Goal: Task Accomplishment & Management: Manage account settings

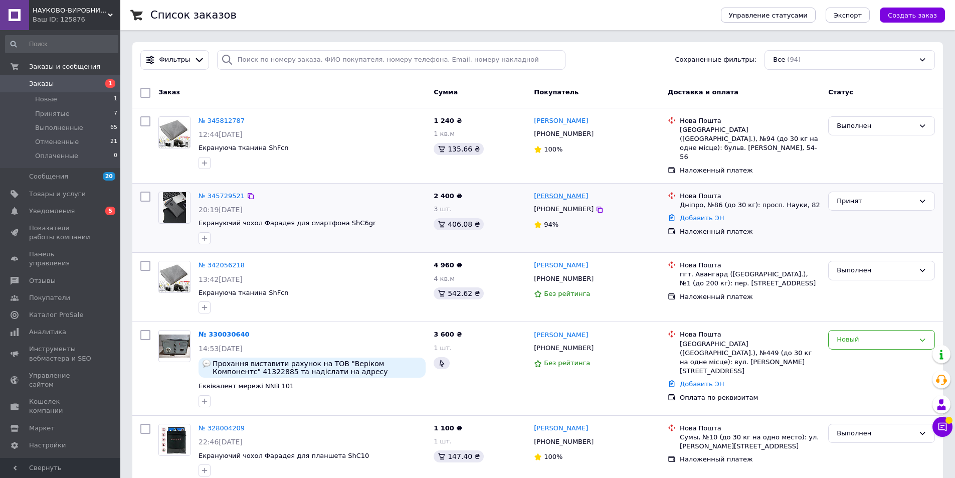
click at [552, 191] on link "[PERSON_NAME]" at bounding box center [561, 196] width 54 height 10
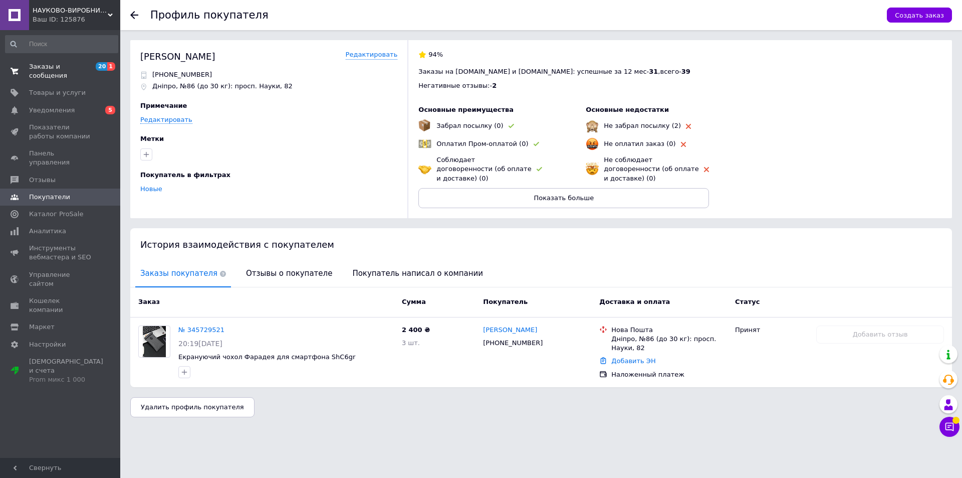
click at [48, 71] on span "Заказы и сообщения" at bounding box center [61, 71] width 64 height 18
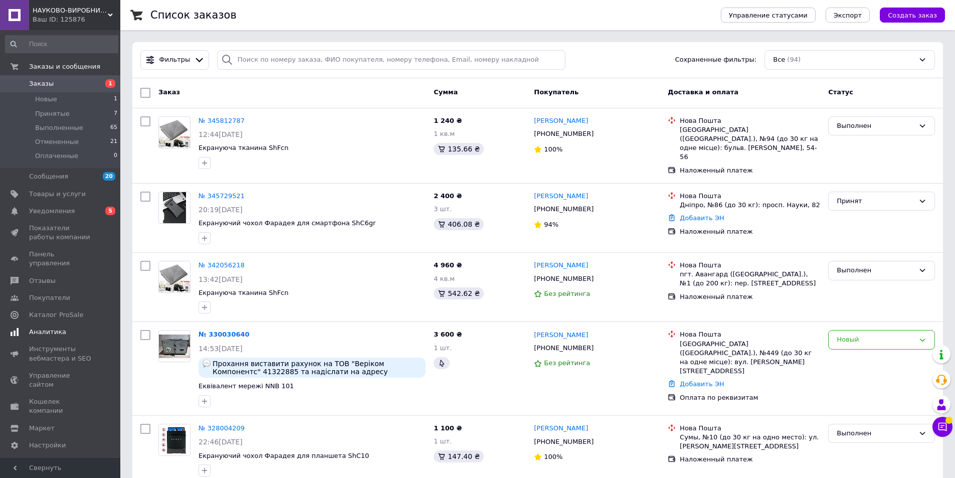
click at [75, 323] on link "Аналитика" at bounding box center [61, 331] width 123 height 17
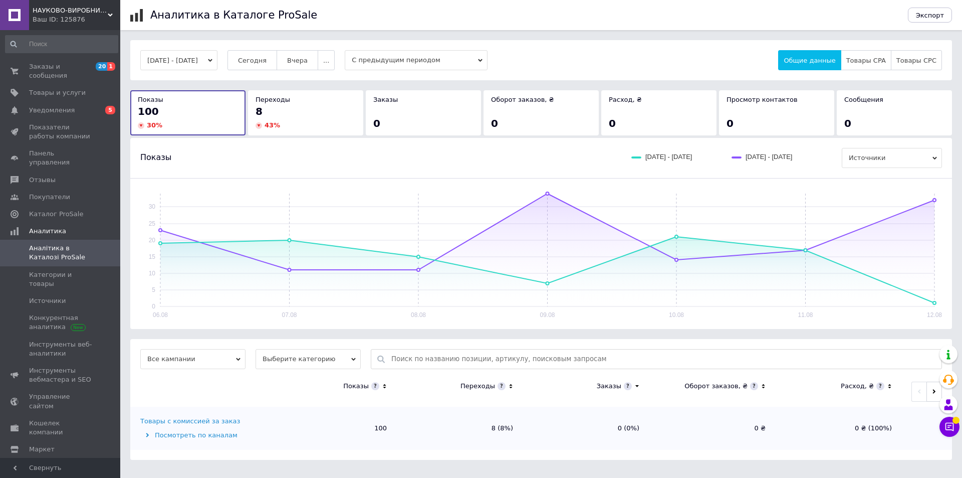
click at [146, 127] on div "30 %" at bounding box center [188, 125] width 100 height 9
click at [60, 3] on div "НАУКОВО-ВИРОБНИЧЕ ПІДПРИЄМСТВО «БЕЗПЕКА СІТІ ГРУП» Ваш ID: 125876" at bounding box center [74, 15] width 91 height 30
